Goal: Download file/media

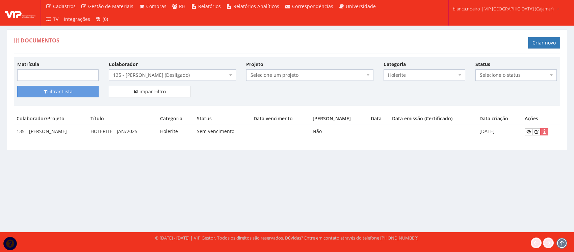
click at [174, 162] on div "Documentos Criar novo Matrícula [PERSON_NAME] um colaborador 95 - [PERSON_NAME]…" at bounding box center [287, 125] width 574 height 216
click at [543, 198] on div "Documentos Criar novo Matrícula [PERSON_NAME] um colaborador 95 - [PERSON_NAME]…" at bounding box center [287, 125] width 574 height 216
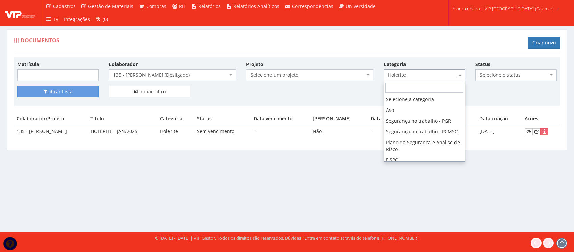
click at [450, 75] on span "Holerite" at bounding box center [422, 75] width 69 height 7
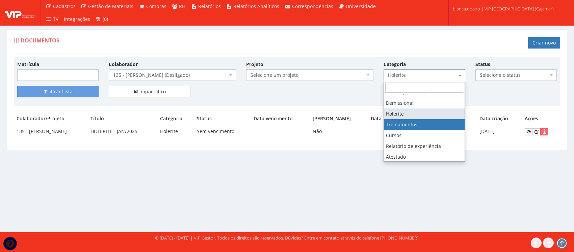
select select "treinamento"
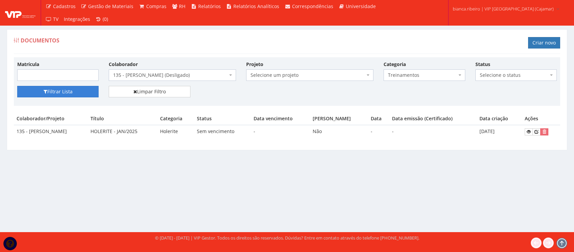
click at [73, 90] on button "Filtrar Lista" at bounding box center [57, 91] width 81 height 11
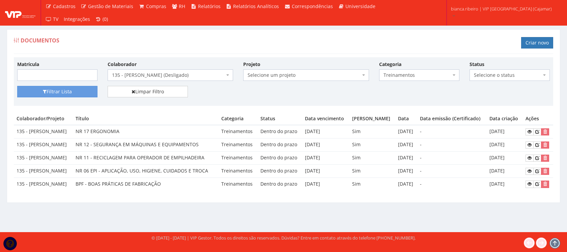
scroll to position [17, 0]
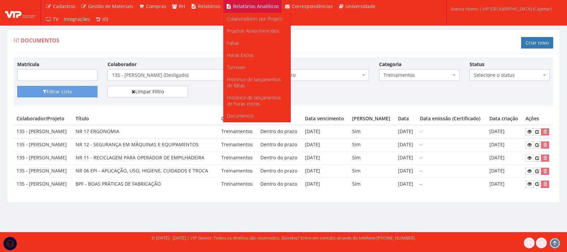
scroll to position [17, 0]
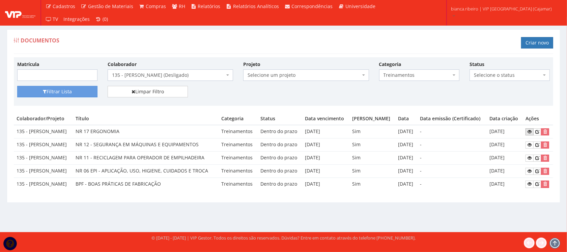
click at [532, 130] on icon at bounding box center [530, 132] width 4 height 5
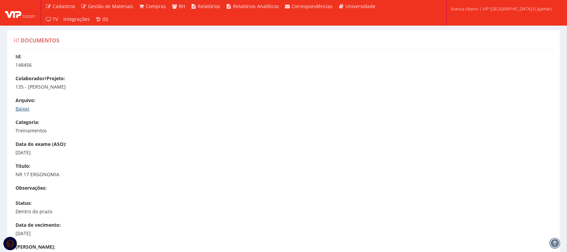
click at [23, 111] on link "Baixar" at bounding box center [23, 109] width 14 height 6
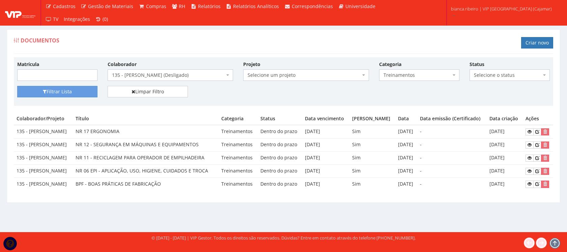
scroll to position [17, 0]
click at [432, 72] on span "Treinamentos" at bounding box center [417, 75] width 67 height 7
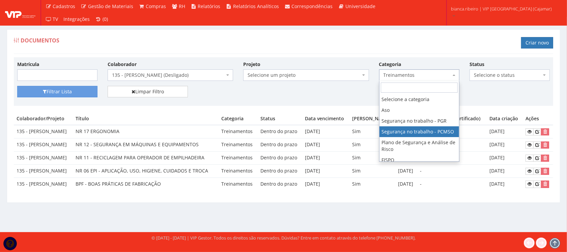
scroll to position [42, 0]
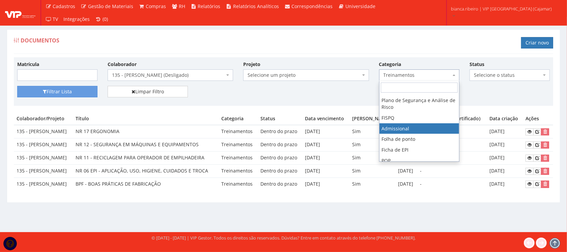
select select "admissional"
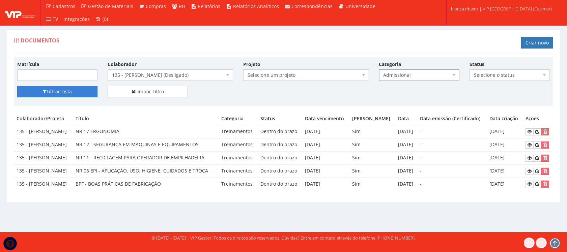
click at [61, 86] on button "Filtrar Lista" at bounding box center [57, 91] width 80 height 11
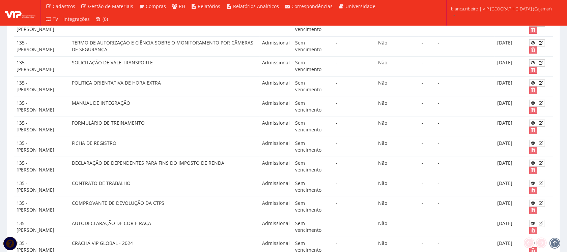
scroll to position [211, 0]
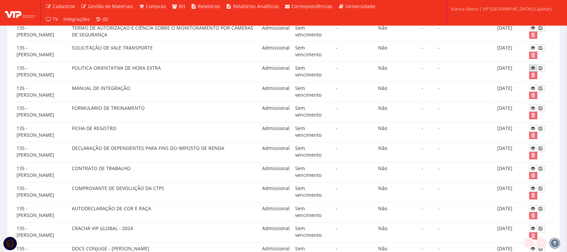
click at [534, 70] on icon at bounding box center [534, 68] width 4 height 5
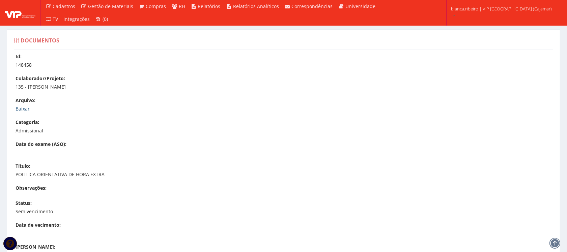
click at [21, 108] on link "Baixar" at bounding box center [23, 109] width 14 height 6
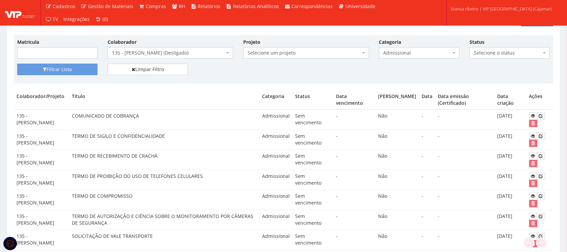
scroll to position [42, 0]
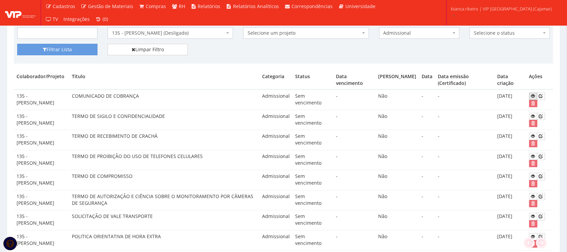
click at [535, 94] on icon at bounding box center [534, 96] width 4 height 5
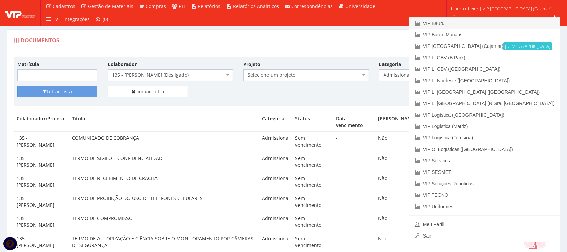
click at [471, 20] on link "VIP Bauru" at bounding box center [485, 23] width 151 height 11
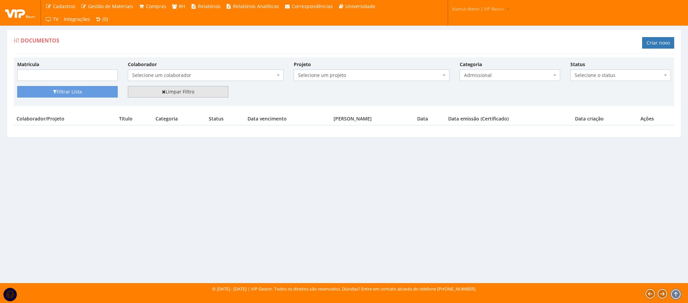
click at [164, 96] on link "Limpar Filtro" at bounding box center [178, 91] width 101 height 11
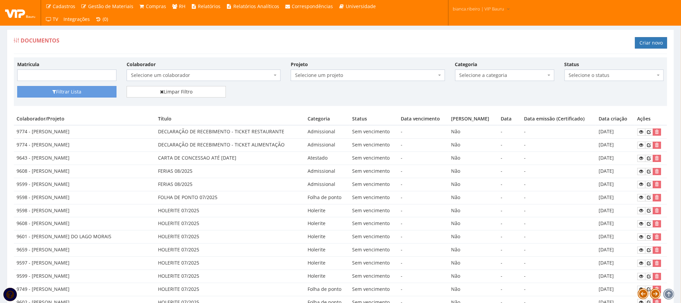
scroll to position [152, 0]
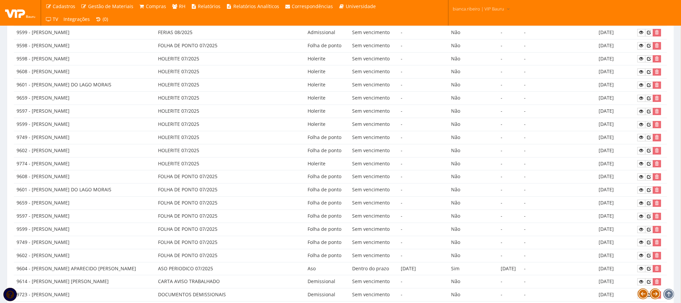
click at [232, 118] on td "HOLERITE 07/2025" at bounding box center [229, 111] width 149 height 13
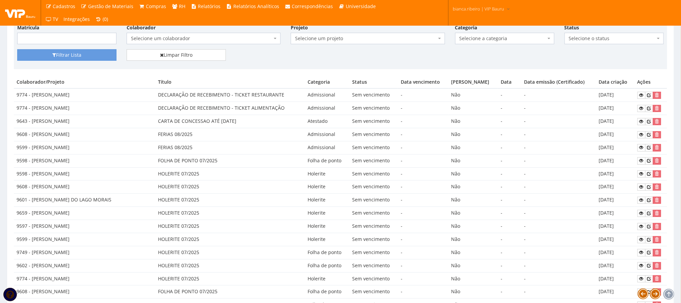
scroll to position [0, 0]
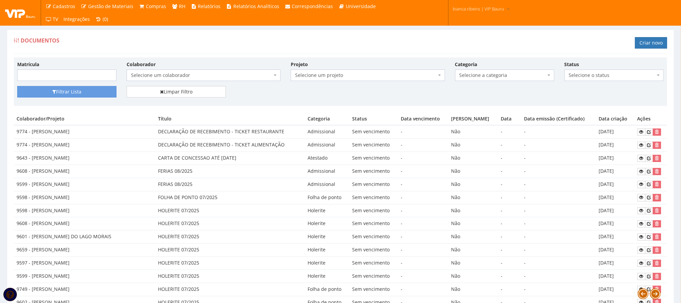
click at [52, 133] on td "9774 - JOAO PAULO MARQUES PEREIRA" at bounding box center [84, 131] width 141 height 13
click at [426, 166] on td "-" at bounding box center [423, 171] width 51 height 13
click at [639, 161] on icon at bounding box center [641, 158] width 4 height 5
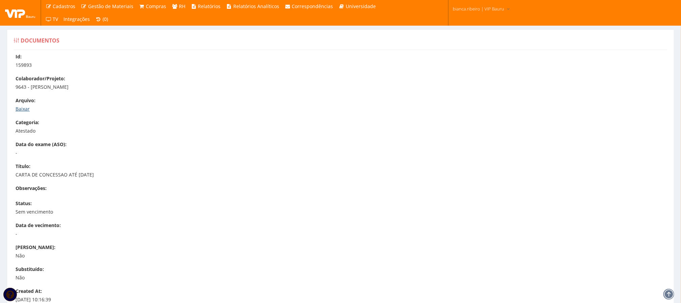
click at [23, 109] on link "Baixar" at bounding box center [23, 109] width 14 height 6
